Goal: Complete application form

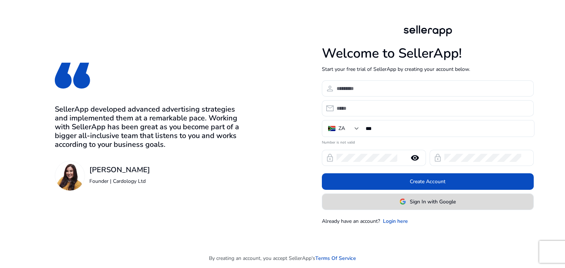
click at [406, 199] on span "Sign In with Google" at bounding box center [427, 202] width 56 height 8
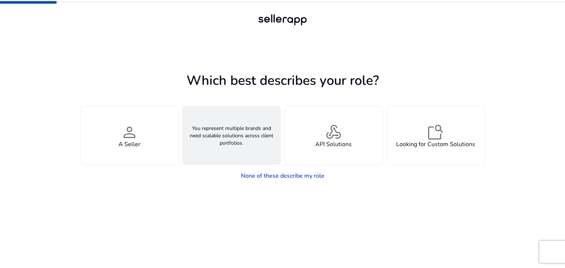
click at [265, 138] on div "groups An Agency" at bounding box center [232, 136] width 98 height 58
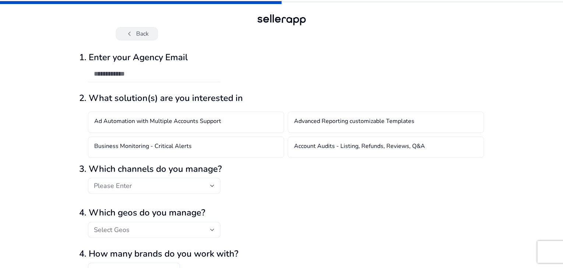
click at [142, 31] on button "chevron_left Back" at bounding box center [137, 33] width 42 height 13
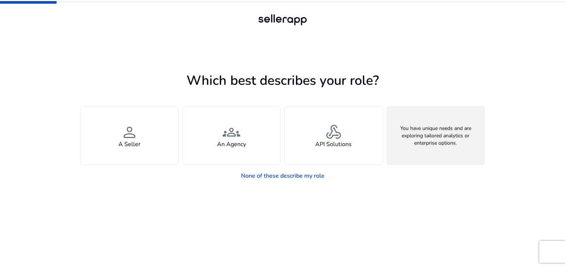
click at [411, 134] on div "feature_search Looking for Custom Solutions" at bounding box center [436, 136] width 98 height 58
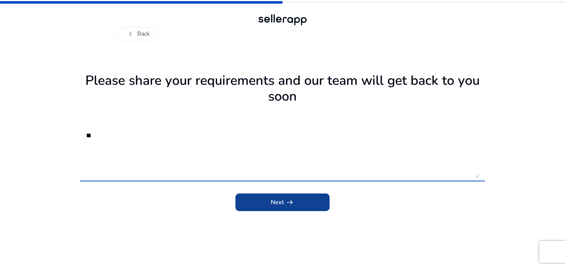
type textarea "**"
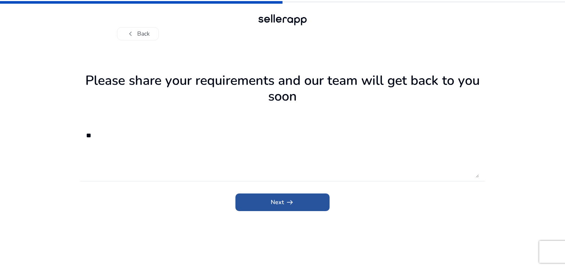
click at [282, 207] on span "Next arrow_right_alt" at bounding box center [283, 202] width 24 height 9
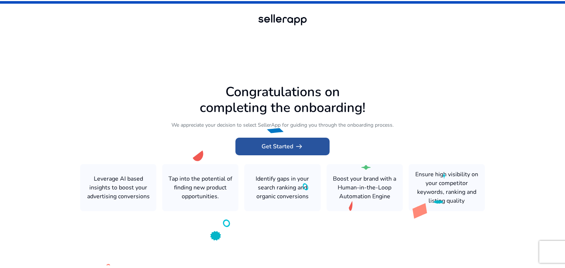
click at [292, 147] on span "Get Started arrow_right_alt" at bounding box center [282, 146] width 42 height 9
